Goal: Information Seeking & Learning: Learn about a topic

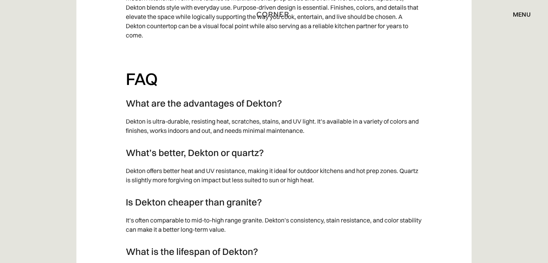
scroll to position [4343, 0]
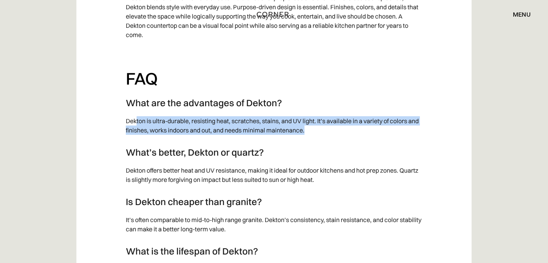
drag, startPoint x: 137, startPoint y: 103, endPoint x: 330, endPoint y: 114, distance: 193.7
click at [330, 115] on p "Dekton is ultra-durable, resisting heat, scratches, stains, and UV light. It’s …" at bounding box center [274, 125] width 297 height 26
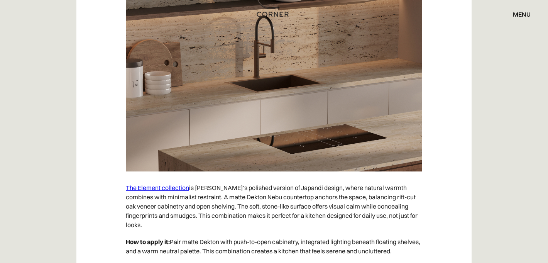
scroll to position [714, 0]
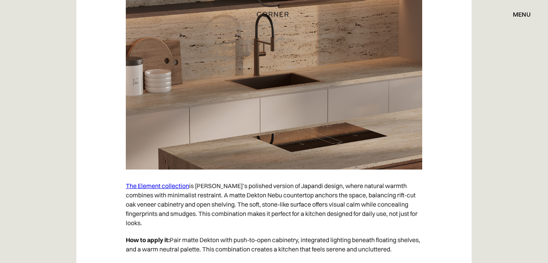
click at [171, 187] on link "The Element collection" at bounding box center [157, 186] width 63 height 8
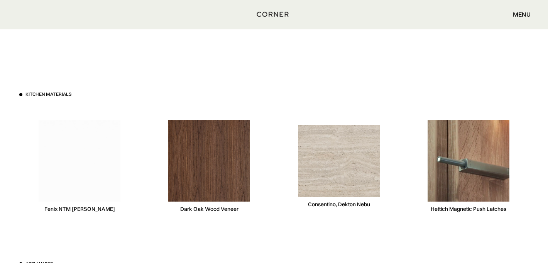
scroll to position [2380, 0]
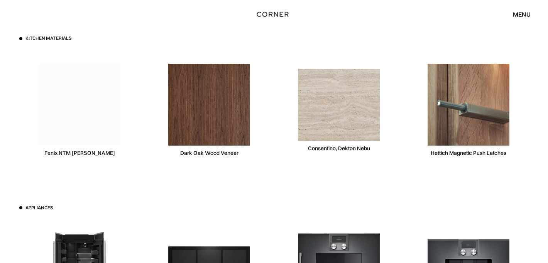
click at [340, 96] on img at bounding box center [339, 105] width 82 height 72
click at [345, 118] on img at bounding box center [339, 105] width 82 height 72
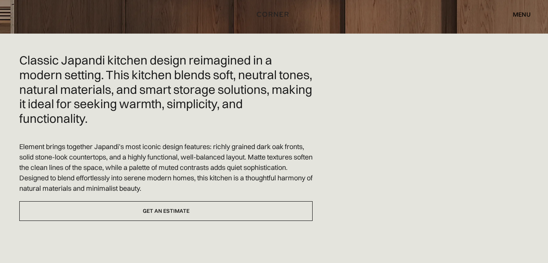
scroll to position [0, 0]
